Goal: Task Accomplishment & Management: Use online tool/utility

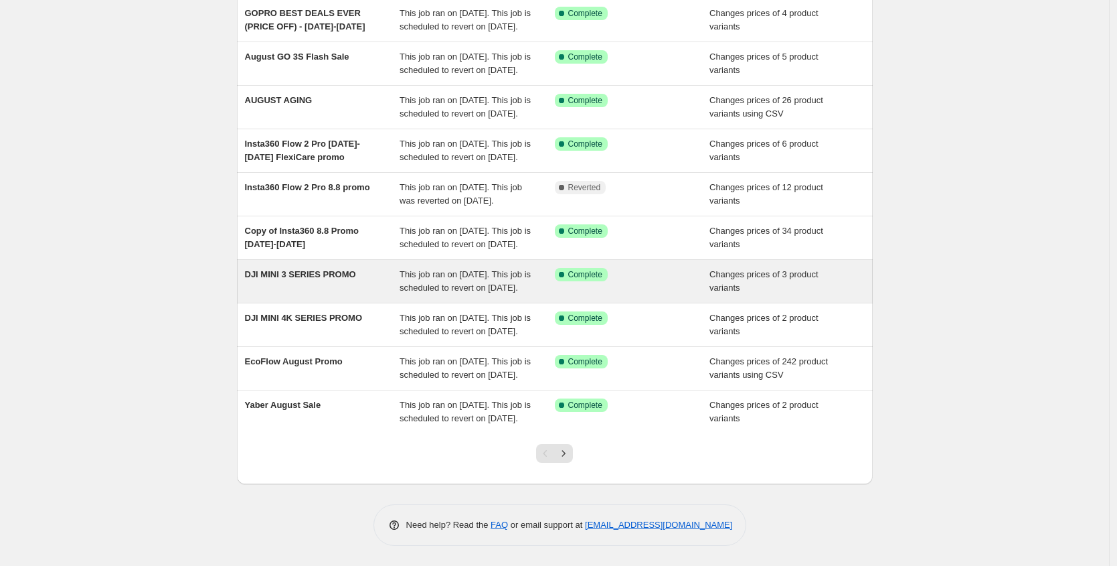
scroll to position [258, 0]
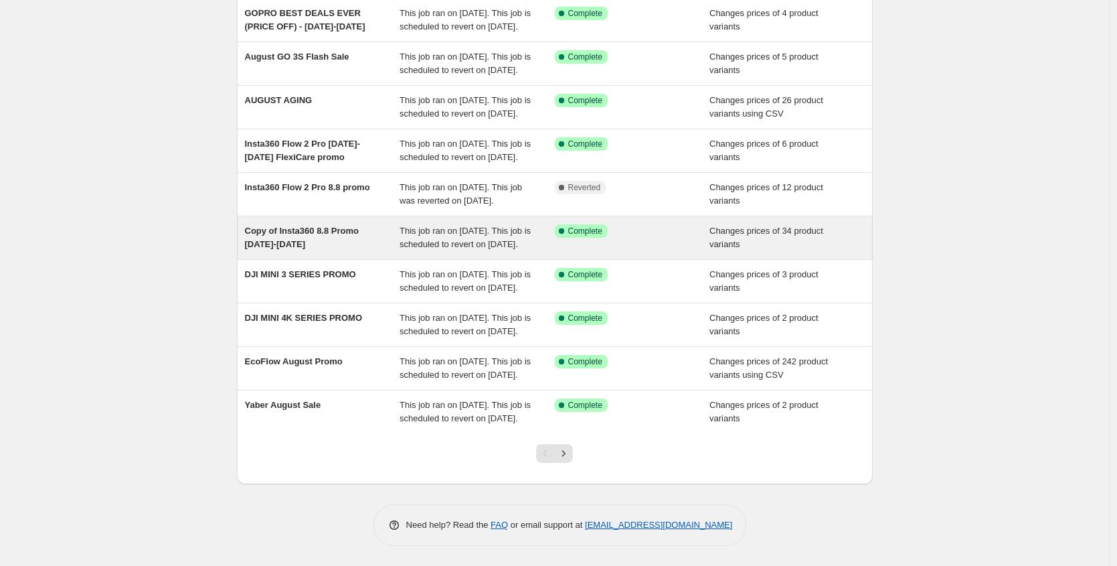
click at [370, 224] on div "Copy of Insta360 8.8 Promo [DATE]-[DATE]" at bounding box center [322, 237] width 155 height 27
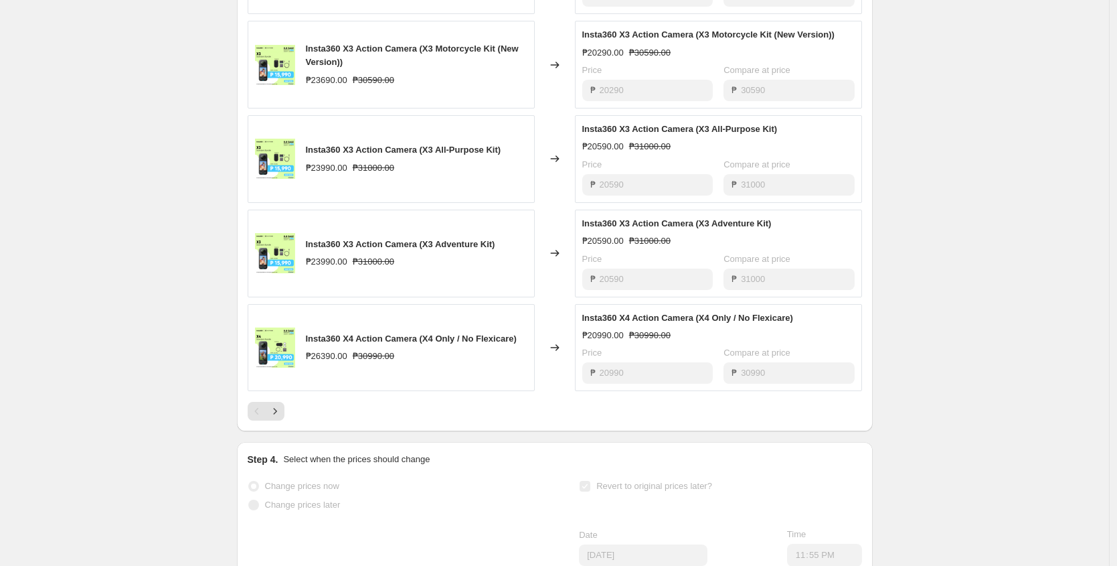
scroll to position [761, 0]
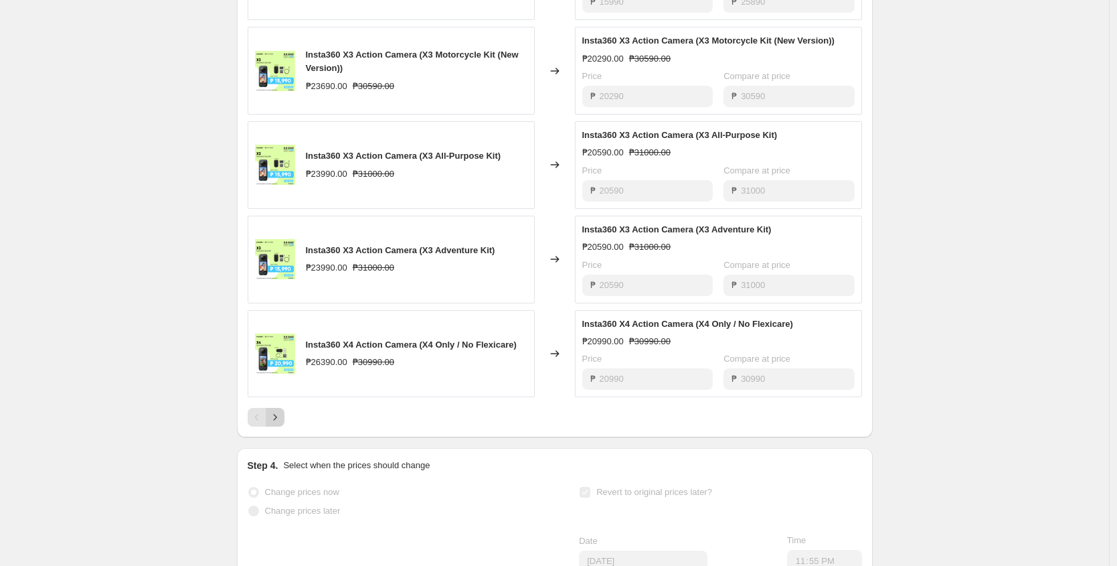
click at [277, 424] on icon "Next" at bounding box center [274, 416] width 13 height 13
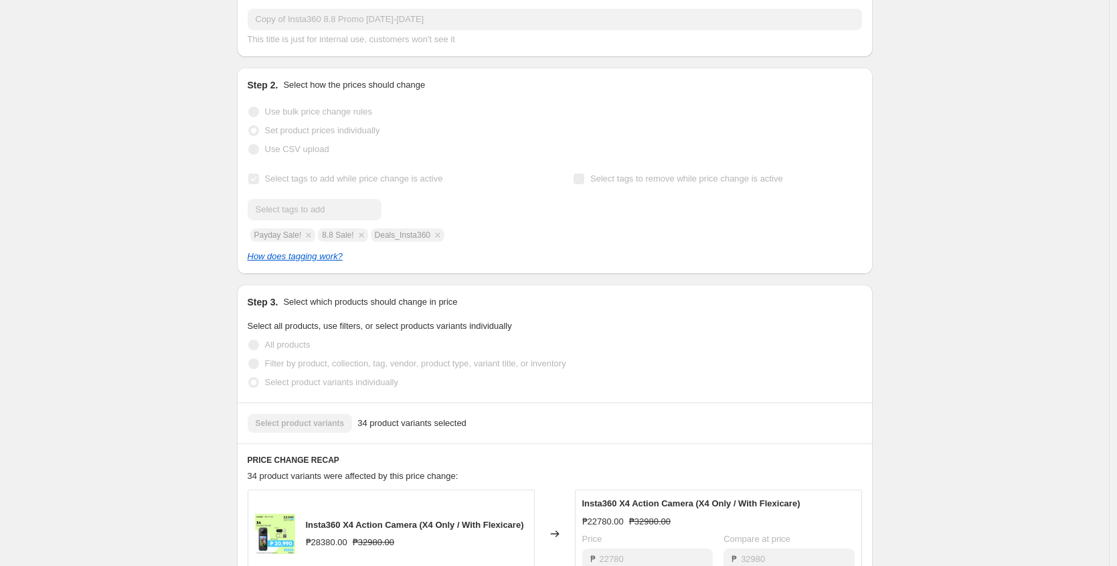
scroll to position [0, 0]
